Goal: Transaction & Acquisition: Purchase product/service

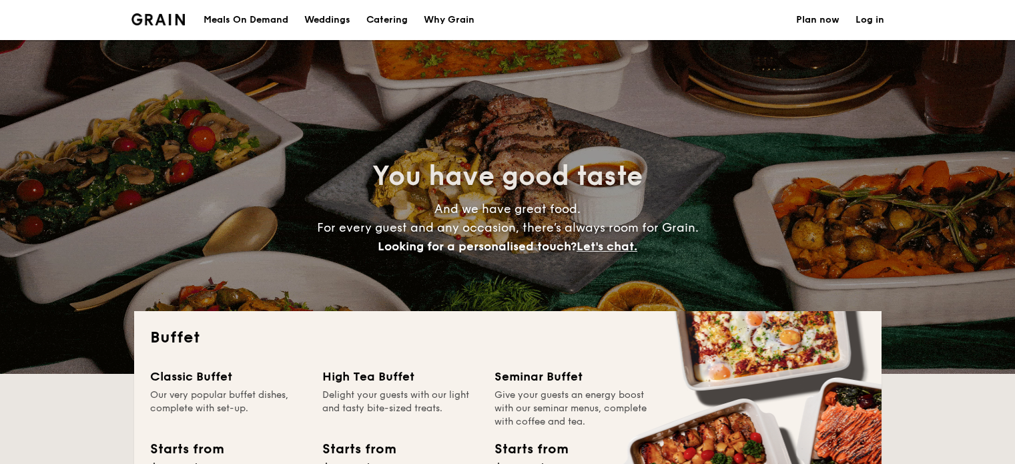
select select
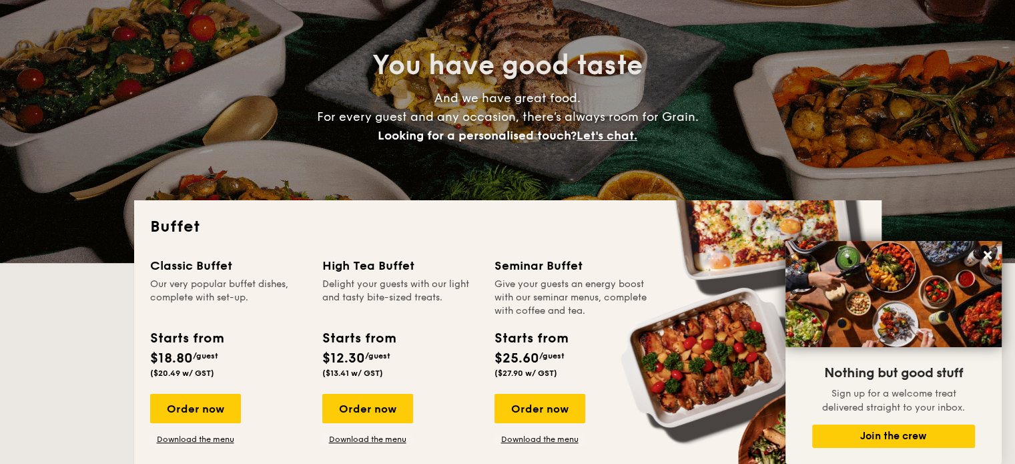
scroll to position [222, 0]
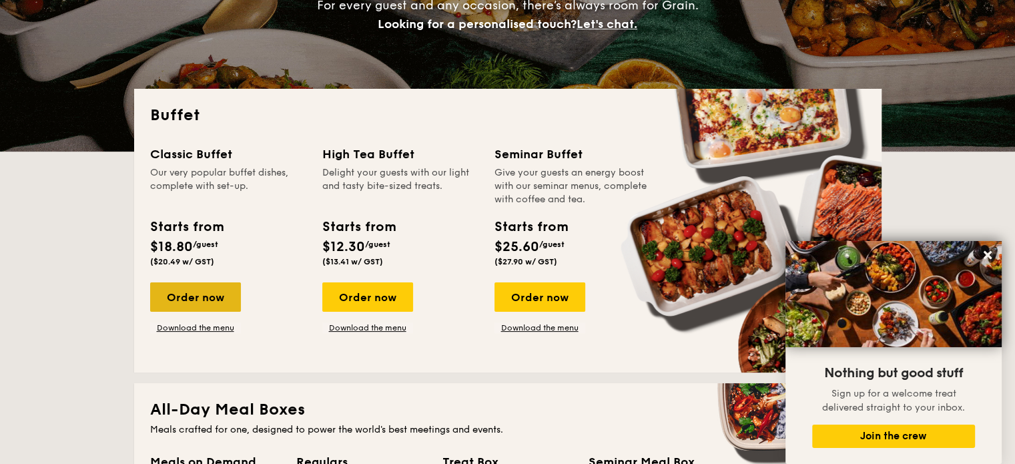
click at [222, 292] on div "Order now" at bounding box center [195, 296] width 91 height 29
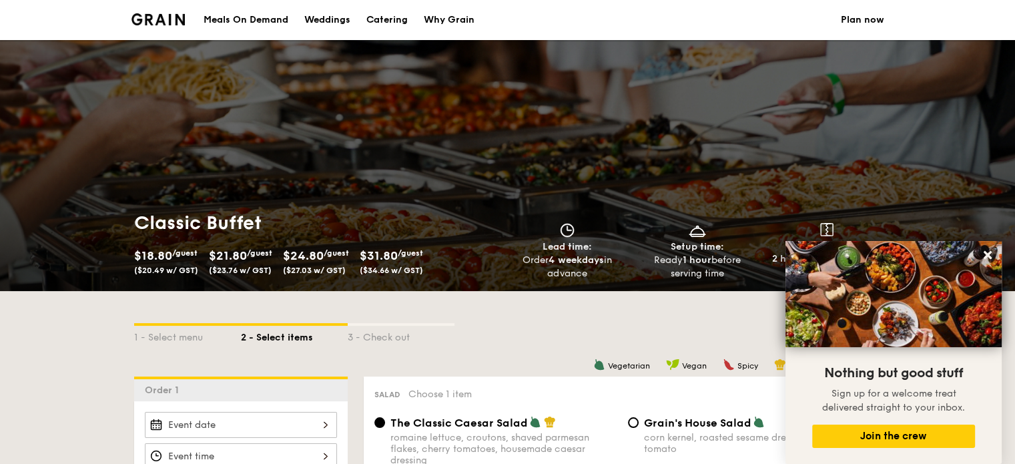
click at [394, 24] on div "Catering" at bounding box center [386, 20] width 41 height 40
select select
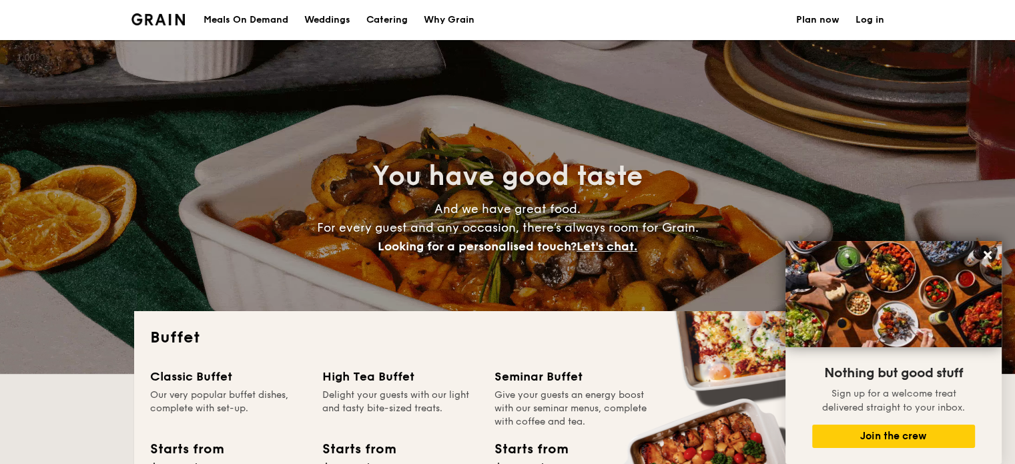
click at [474, 22] on link "Why Grain" at bounding box center [449, 20] width 67 height 40
